Goal: Information Seeking & Learning: Learn about a topic

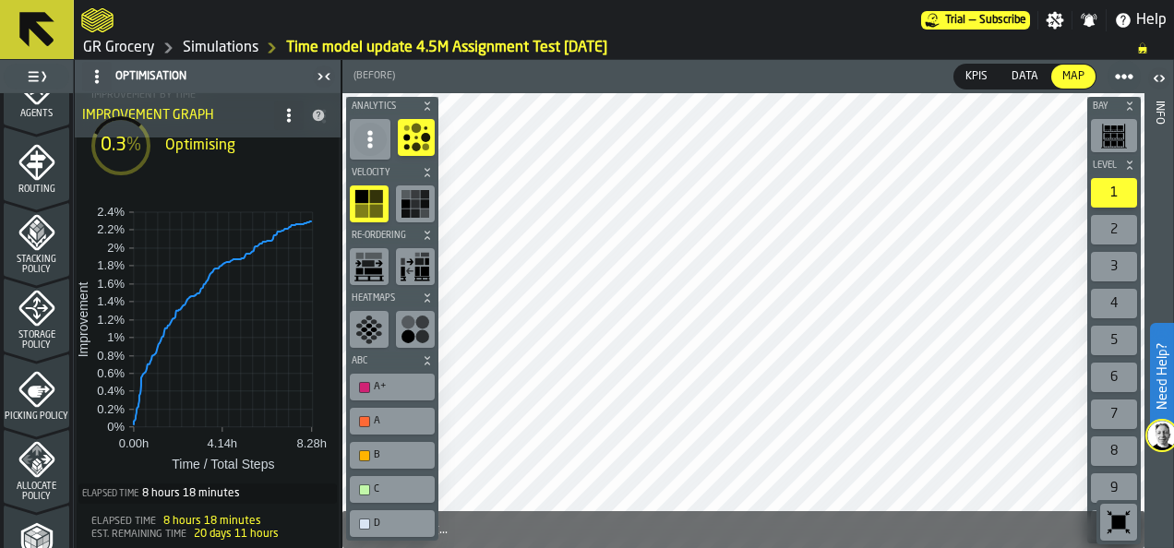
scroll to position [118, 0]
click at [206, 55] on link "Simulations" at bounding box center [221, 48] width 76 height 22
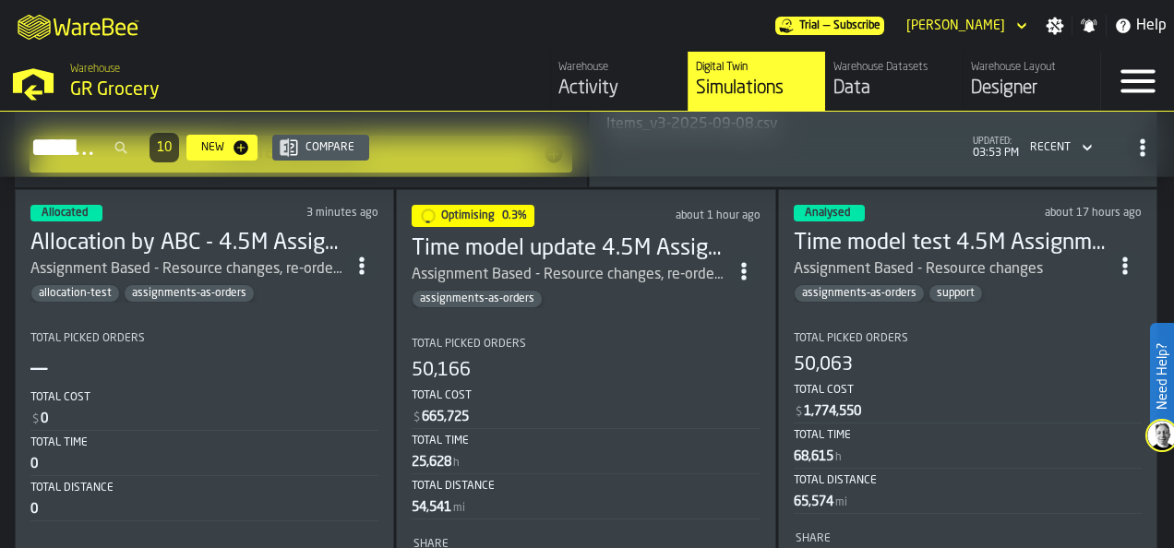
scroll to position [539, 0]
click at [245, 230] on h3 "Allocation by ABC - 4.5M Assignment Test [DATE]" at bounding box center [187, 245] width 315 height 30
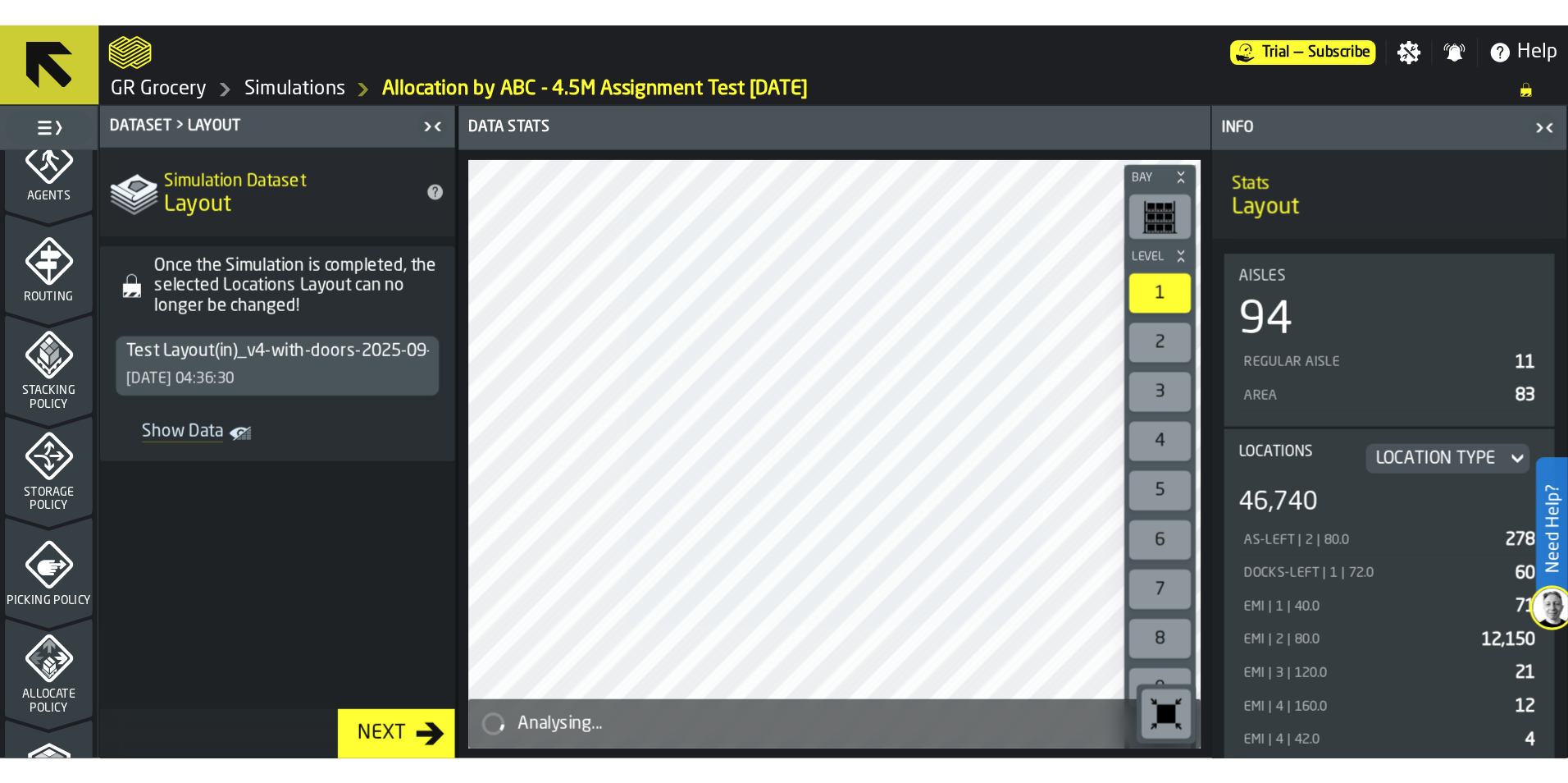
scroll to position [740, 0]
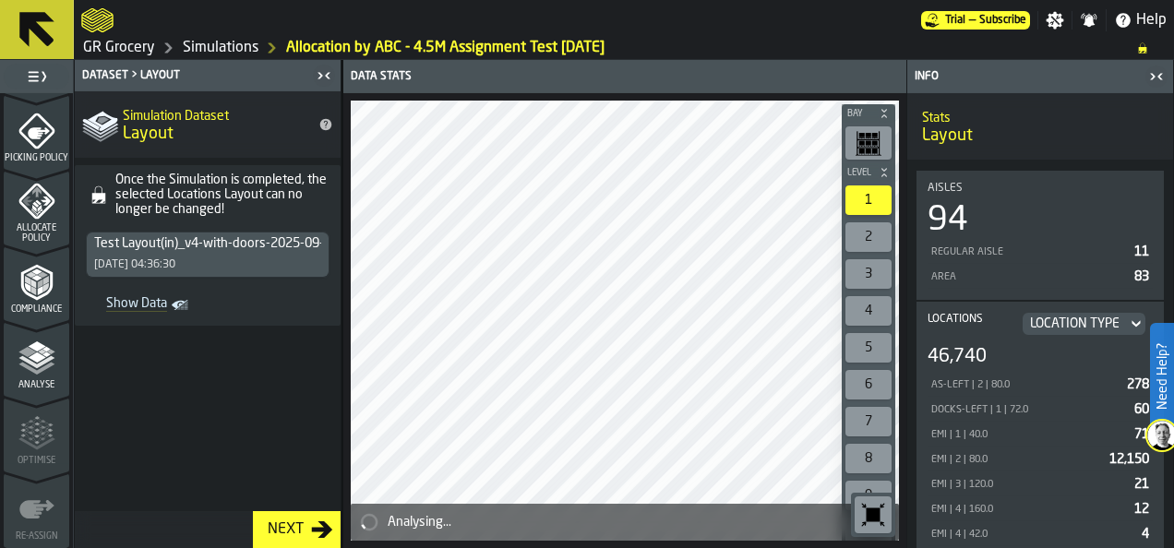
click at [44, 384] on span "Analyse" at bounding box center [37, 385] width 66 height 10
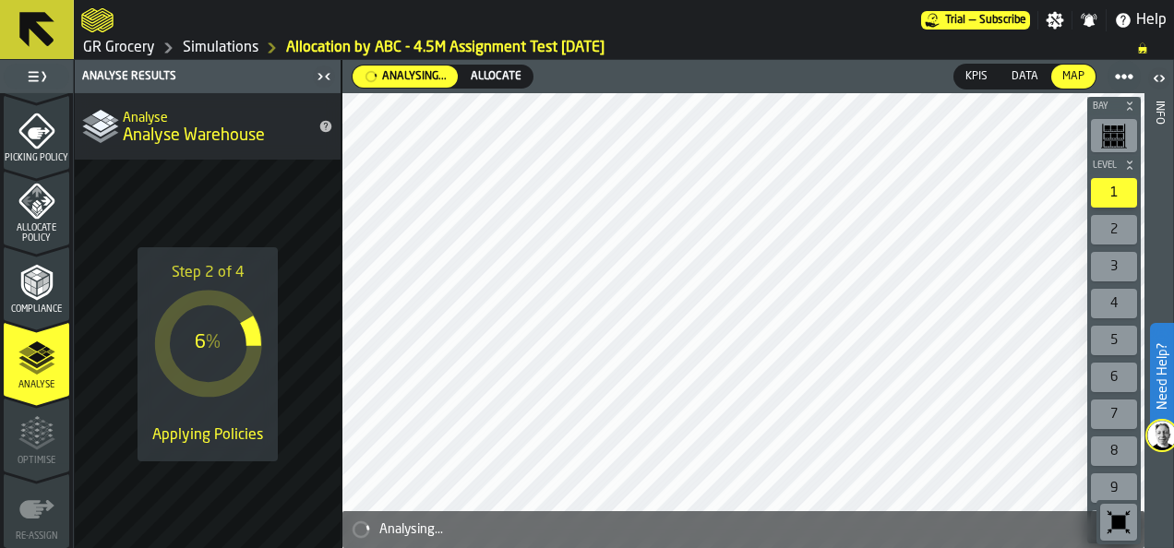
click at [201, 48] on link "Simulations" at bounding box center [221, 48] width 76 height 22
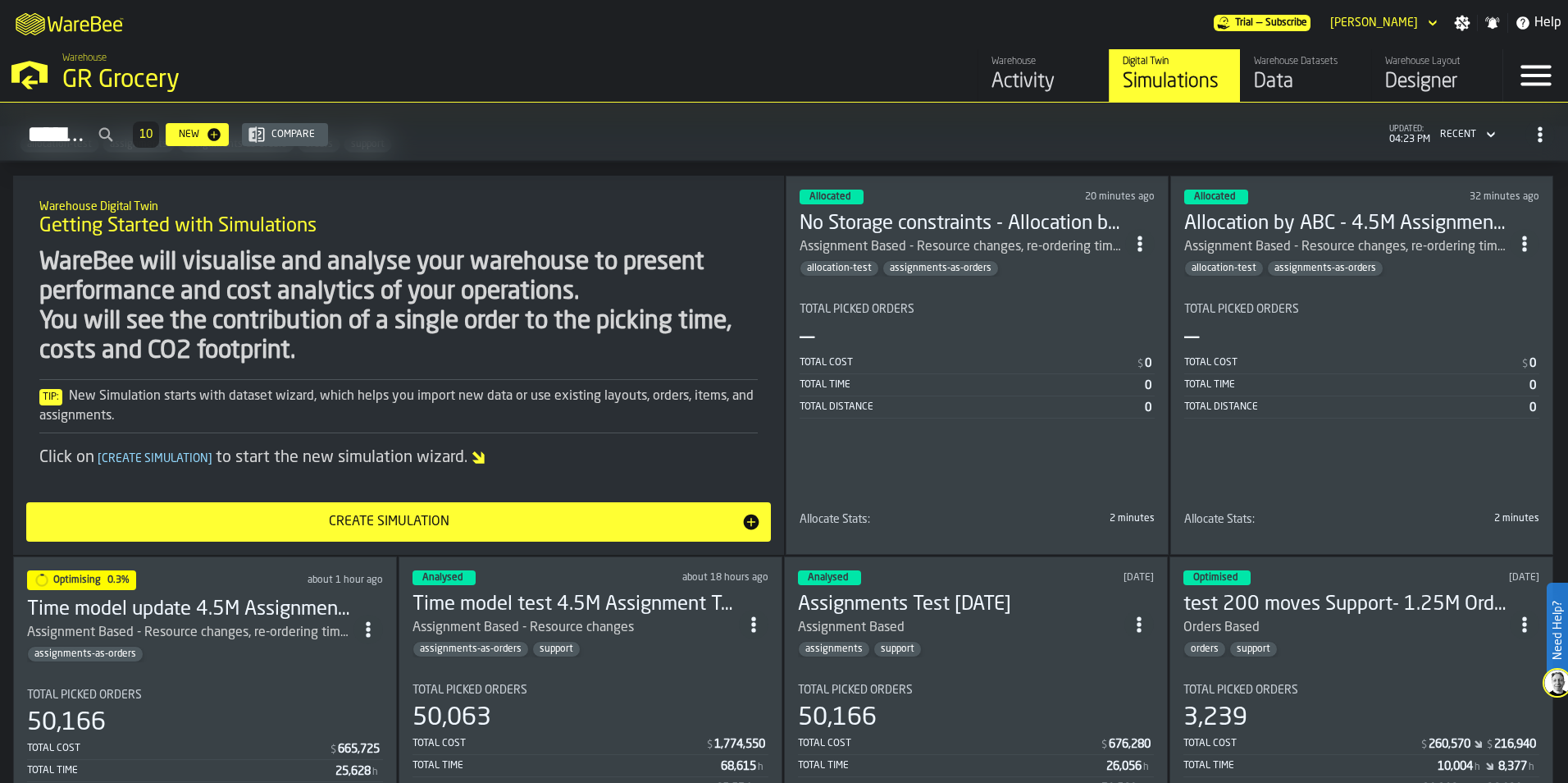
scroll to position [82, 0]
